Goal: Find contact information: Find contact information

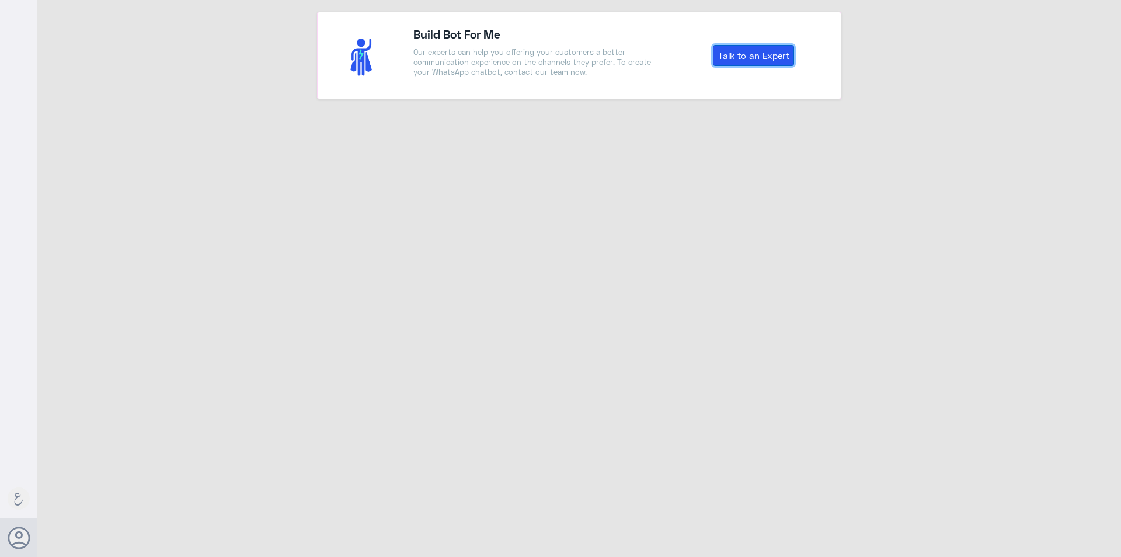
click at [745, 55] on link "Talk to an Expert" at bounding box center [753, 55] width 81 height 21
click at [774, 53] on link "Talk to an Expert" at bounding box center [753, 55] width 81 height 21
click at [749, 60] on link "Talk to an Expert" at bounding box center [753, 55] width 81 height 21
